Goal: Task Accomplishment & Management: Manage account settings

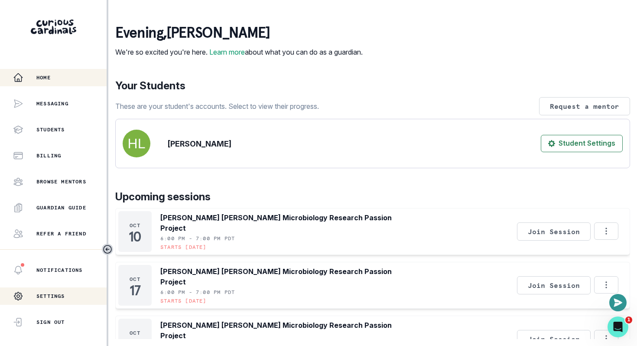
click at [44, 297] on p "Settings" at bounding box center [50, 296] width 29 height 7
select select "8th Grade"
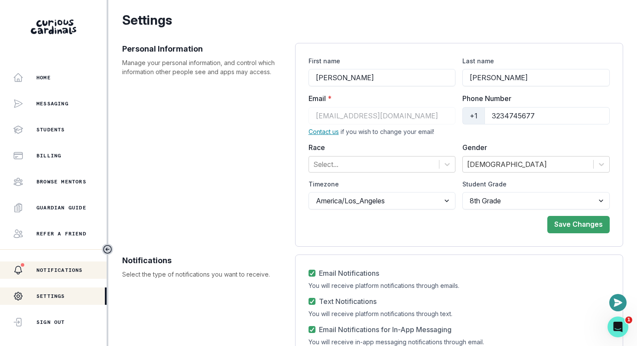
click at [69, 274] on div "Notifications" at bounding box center [60, 270] width 94 height 10
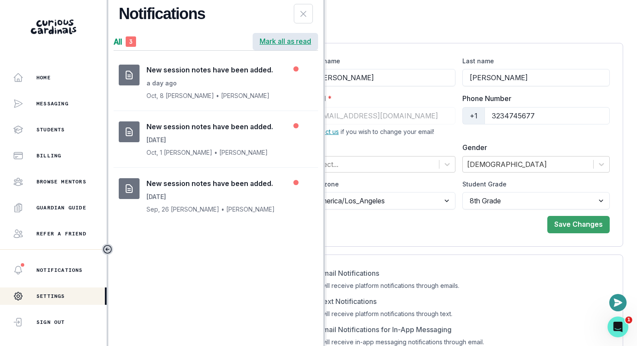
click at [287, 41] on button "Mark all as read" at bounding box center [285, 41] width 65 height 17
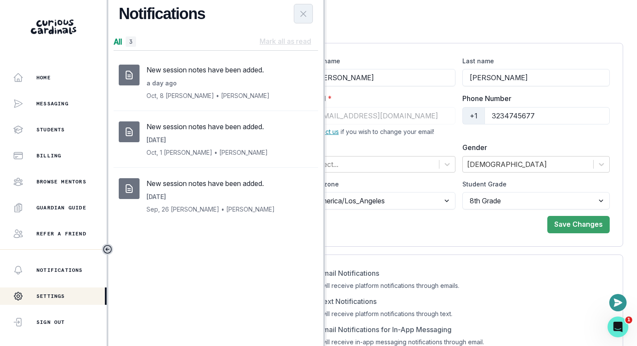
click at [298, 22] on button "Close Notifications Panel" at bounding box center [303, 14] width 19 height 20
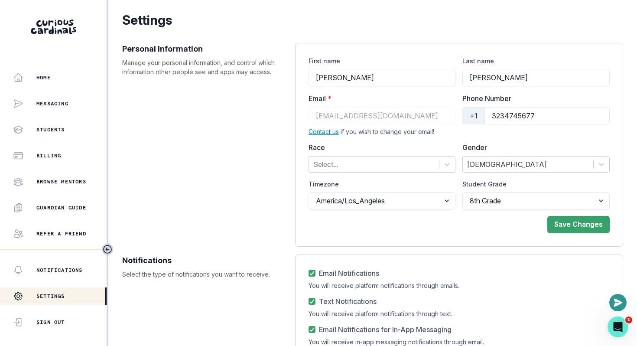
click at [206, 156] on div "Personal Information Manage your personal information, and control which inform…" at bounding box center [204, 145] width 164 height 204
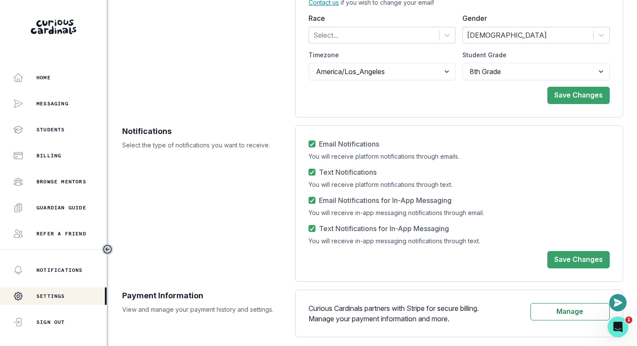
scroll to position [139, 0]
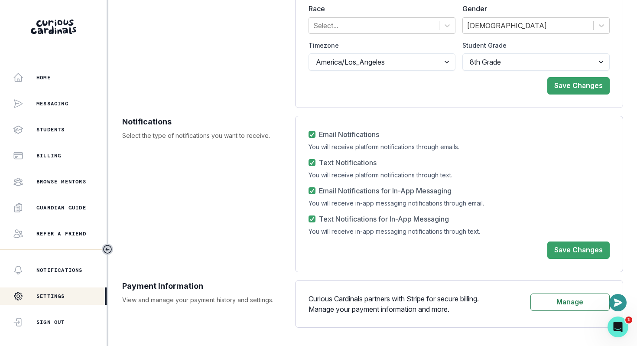
click at [316, 136] on label "Email Notifications" at bounding box center [344, 134] width 71 height 10
click at [309, 135] on input "Email Notifications" at bounding box center [308, 134] width 0 height 0
checkbox input "false"
click at [313, 164] on icon at bounding box center [312, 162] width 5 height 4
click at [309, 163] on input "Text Notifications" at bounding box center [308, 163] width 0 height 0
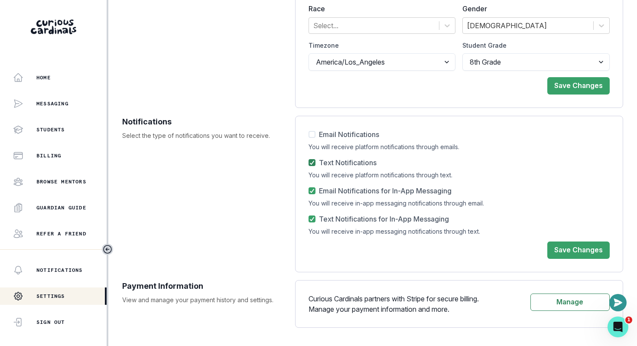
checkbox input "false"
click at [311, 191] on icon at bounding box center [312, 191] width 5 height 4
click at [309, 191] on input "Email Notifications for In-App Messaging" at bounding box center [308, 191] width 0 height 0
checkbox input "false"
click at [311, 222] on span at bounding box center [312, 218] width 7 height 7
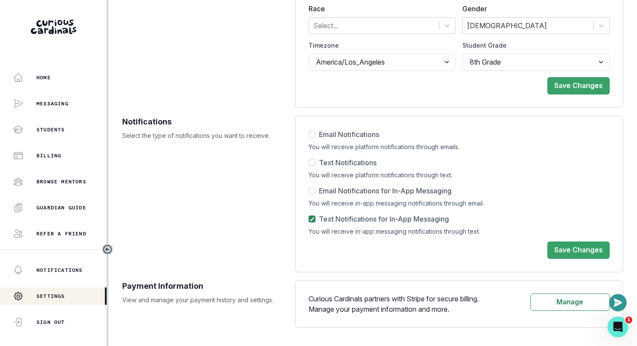
click at [309, 219] on input "Text Notifications for In-App Messaging" at bounding box center [308, 219] width 0 height 0
checkbox input "false"
click at [317, 192] on label "Email Notifications for In-App Messaging" at bounding box center [380, 191] width 143 height 10
click at [309, 191] on input "Email Notifications for In-App Messaging" at bounding box center [308, 191] width 0 height 0
checkbox input "true"
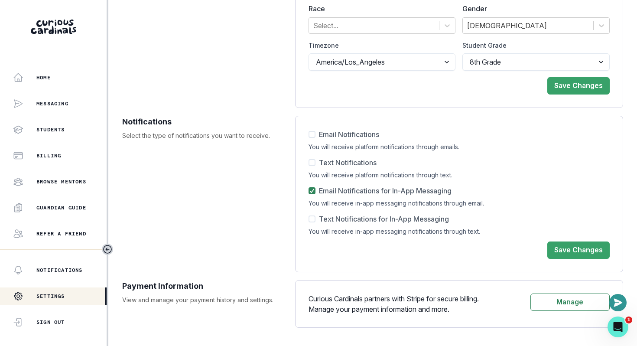
click at [317, 218] on label "Text Notifications for In-App Messaging" at bounding box center [379, 219] width 140 height 10
click at [309, 219] on input "Text Notifications for In-App Messaging" at bounding box center [308, 219] width 0 height 0
checkbox input "true"
click at [564, 253] on button "Save Changes" at bounding box center [579, 249] width 62 height 17
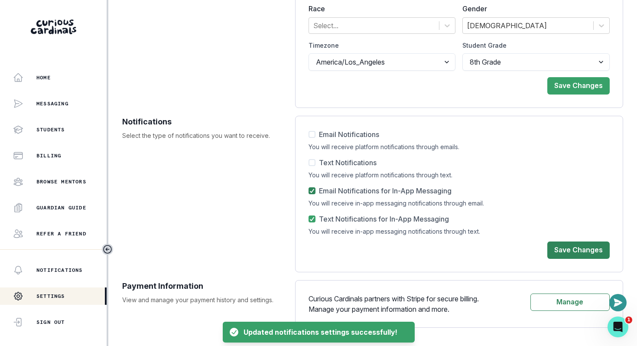
scroll to position [0, 0]
